Goal: Find specific page/section: Find specific page/section

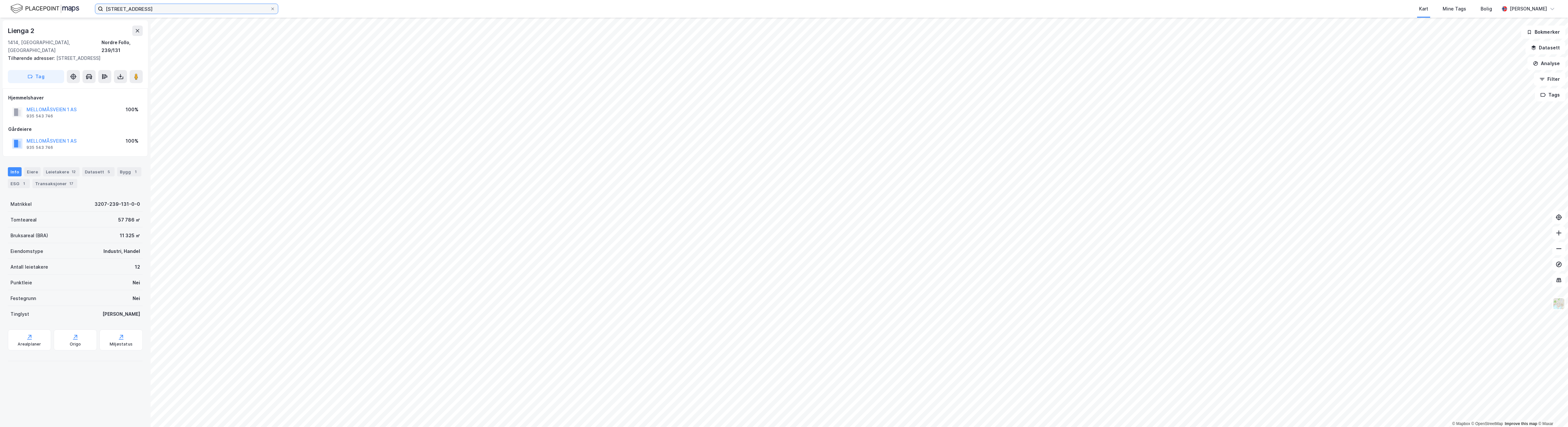
click at [159, 5] on input "[STREET_ADDRESS]" at bounding box center [186, 9] width 167 height 10
drag, startPoint x: 104, startPoint y: 9, endPoint x: 71, endPoint y: 4, distance: 33.4
click at [71, 4] on div "mellomåsveien 1 Nylige søk (100) [STREET_ADDRESS], FREDRIKSTAD Eiendom • 3107-2…" at bounding box center [784, 9] width 1568 height 18
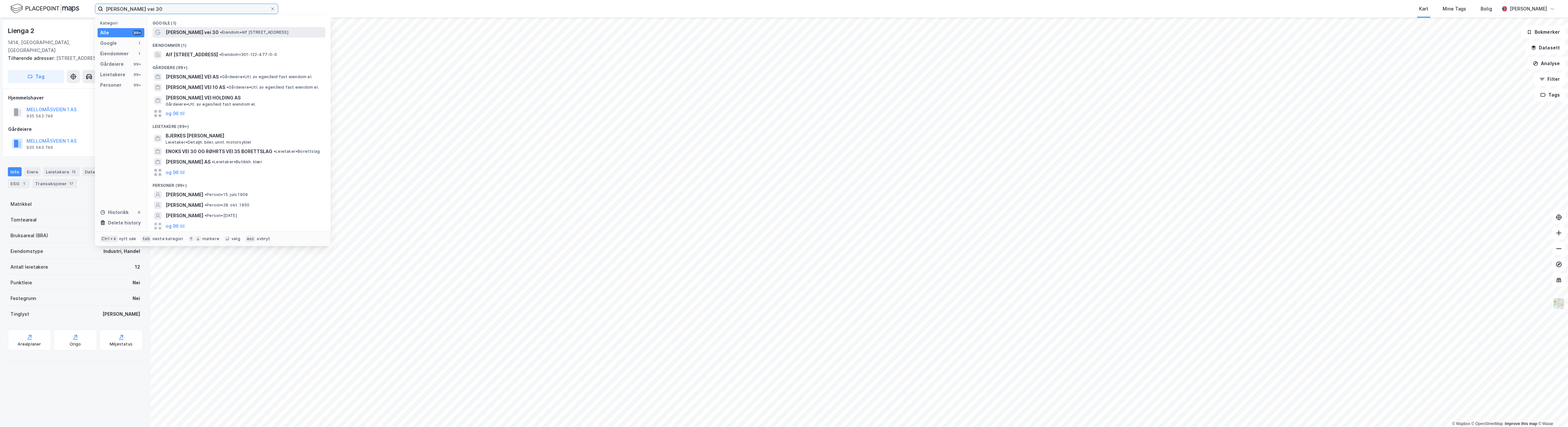
type input "[PERSON_NAME] vei 30"
click at [220, 33] on span "• Eiendom • [PERSON_NAME][STREET_ADDRESS]" at bounding box center [254, 32] width 68 height 5
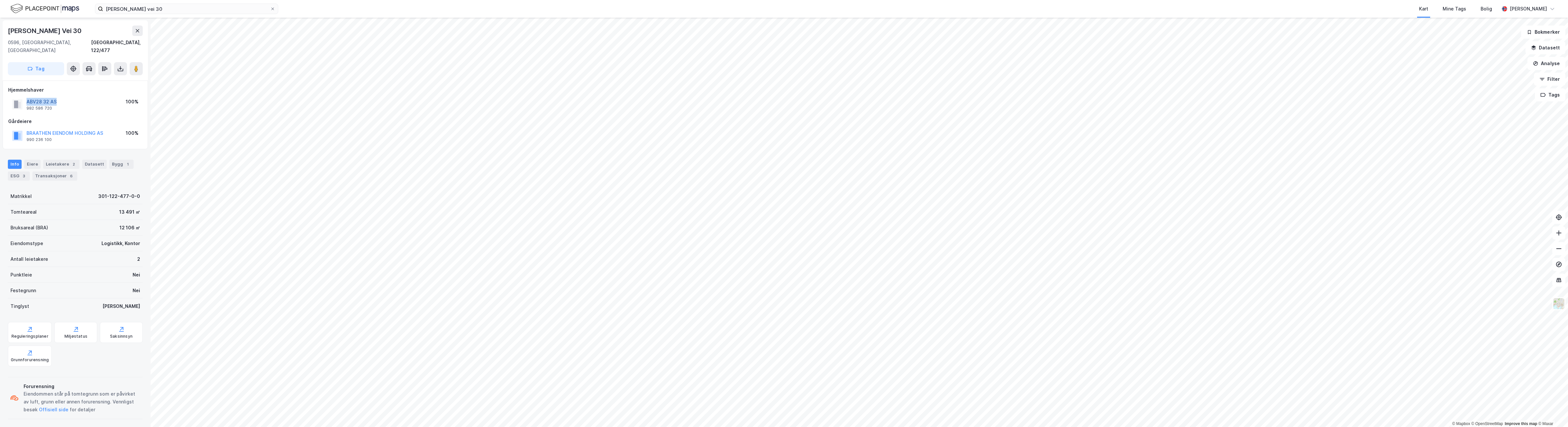
drag, startPoint x: 66, startPoint y: 95, endPoint x: 27, endPoint y: 94, distance: 39.0
click at [27, 97] on div "ABV28 32 AS 982 586 720 100%" at bounding box center [75, 105] width 134 height 16
drag, startPoint x: 27, startPoint y: 94, endPoint x: 34, endPoint y: 94, distance: 7.0
copy button "ABV28 32 AS"
